Goal: Check status

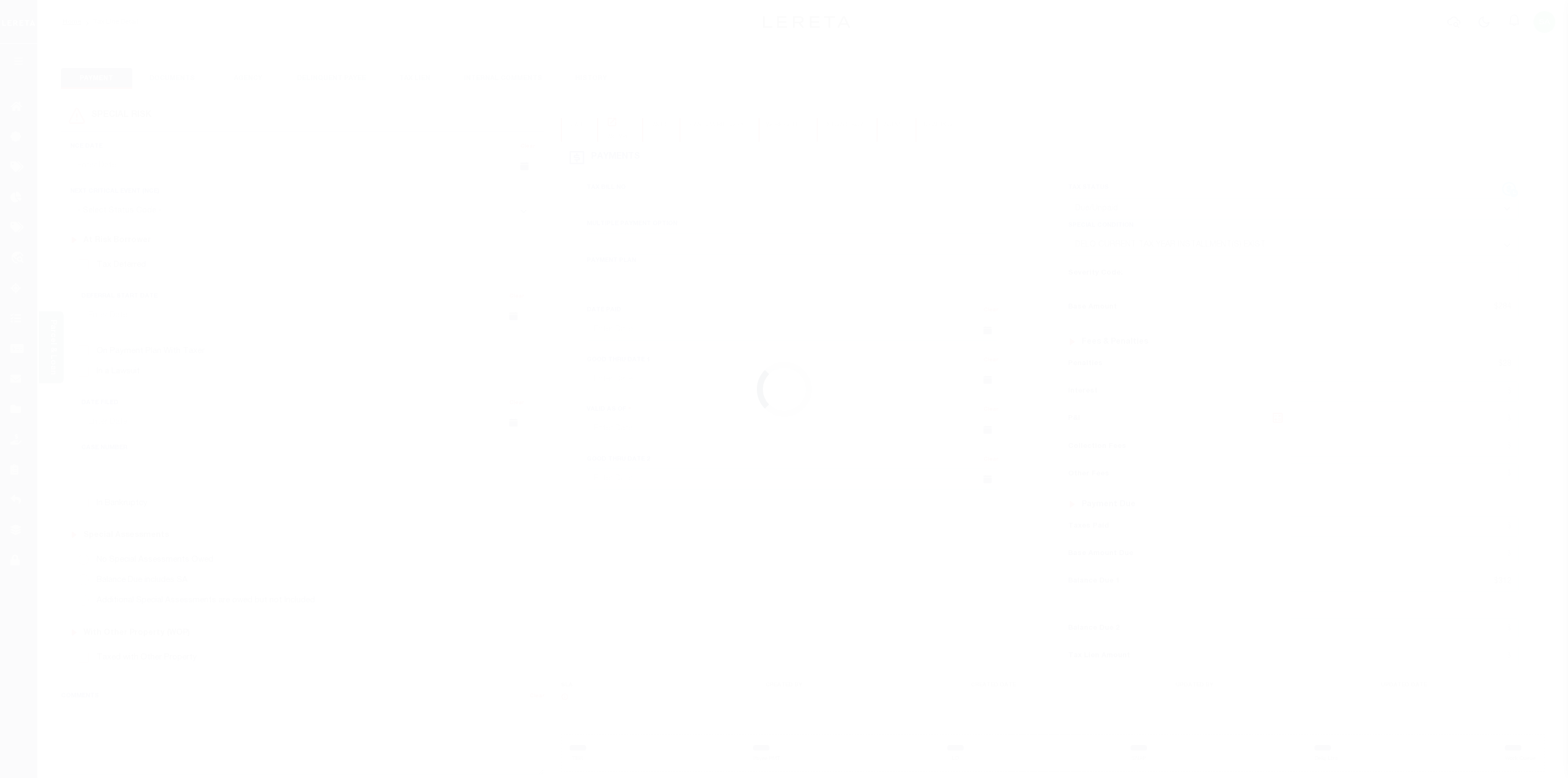
select select "DUE"
select select "17"
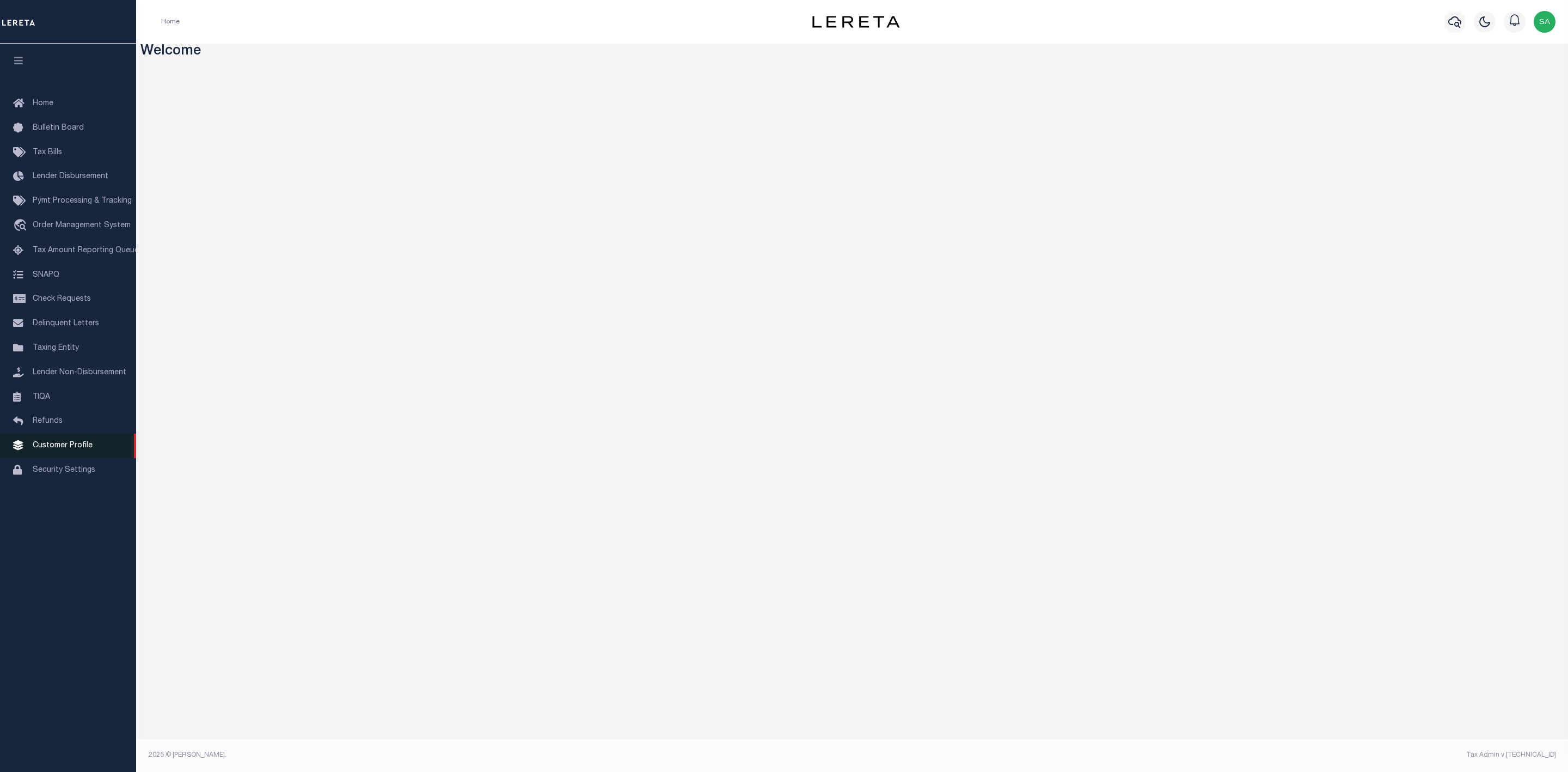
click at [97, 448] on link "Customer Profile" at bounding box center [68, 445] width 136 height 24
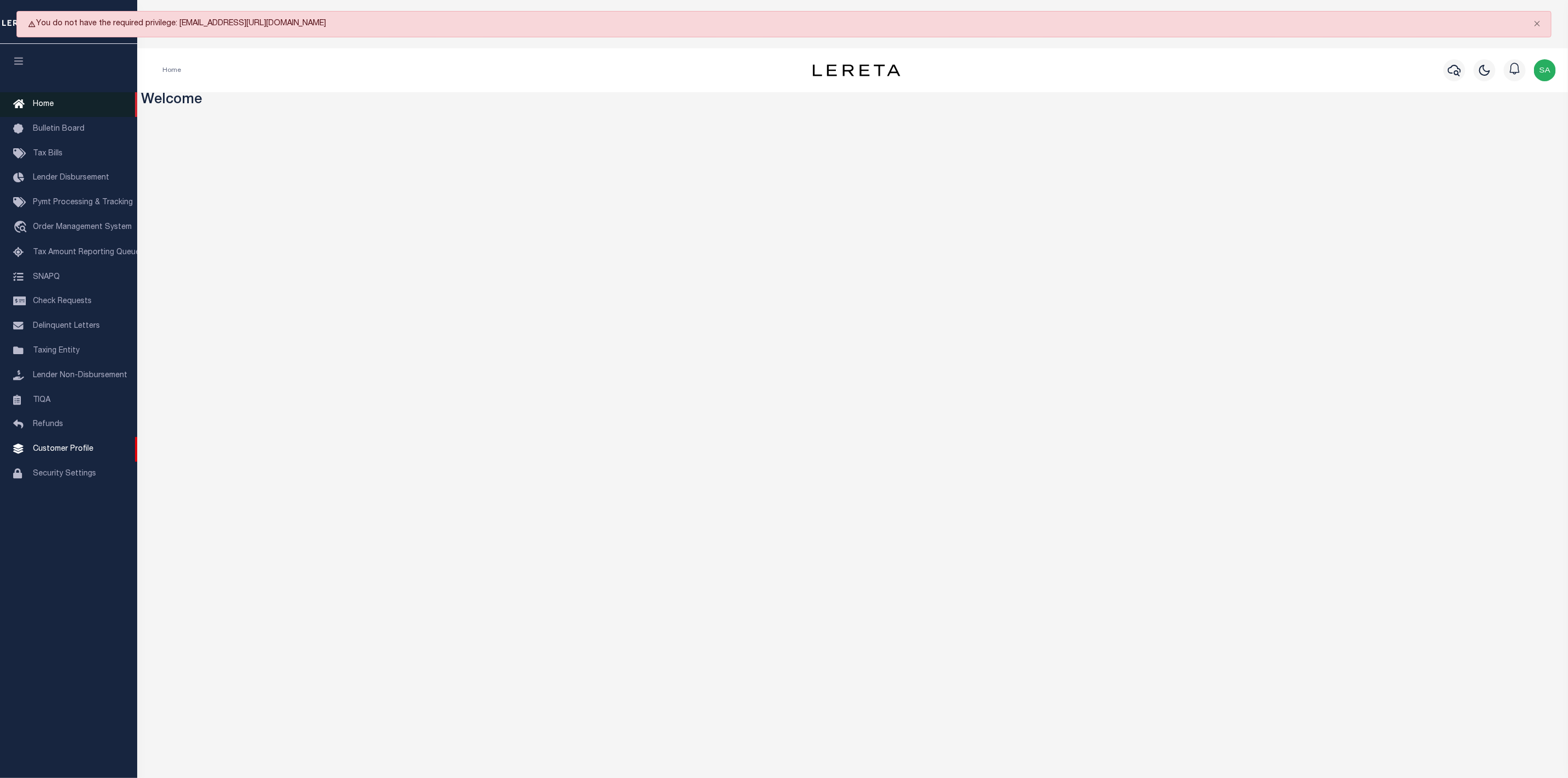
click at [35, 99] on link "Home" at bounding box center [68, 104] width 138 height 24
